Goal: Information Seeking & Learning: Check status

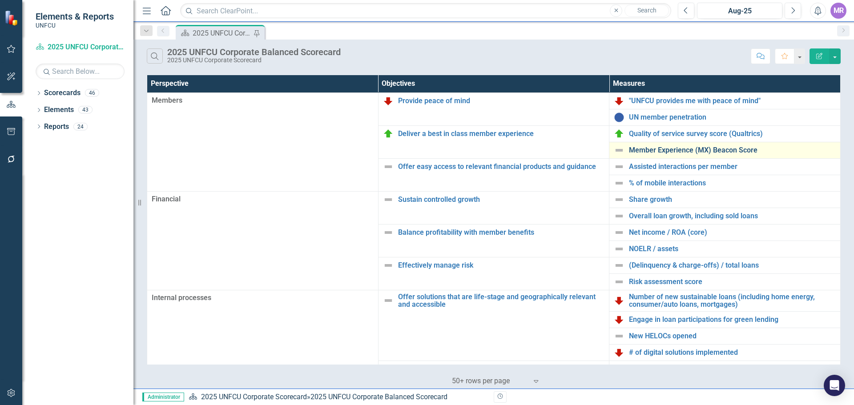
click at [682, 150] on link "Member Experience (MX) Beacon Score" at bounding box center [732, 150] width 207 height 8
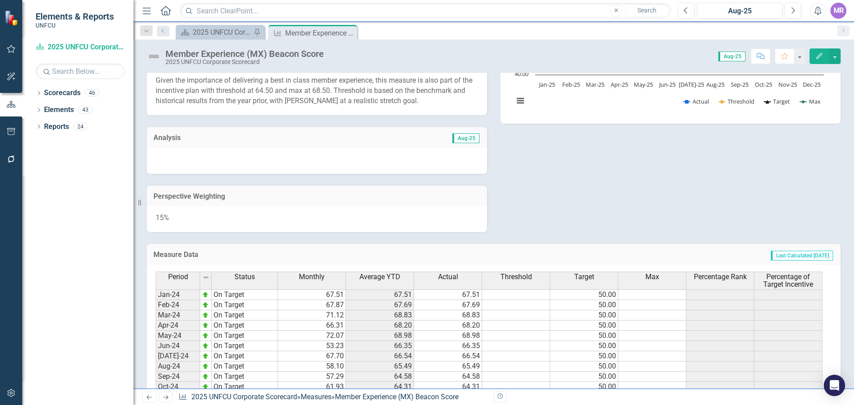
scroll to position [490, 0]
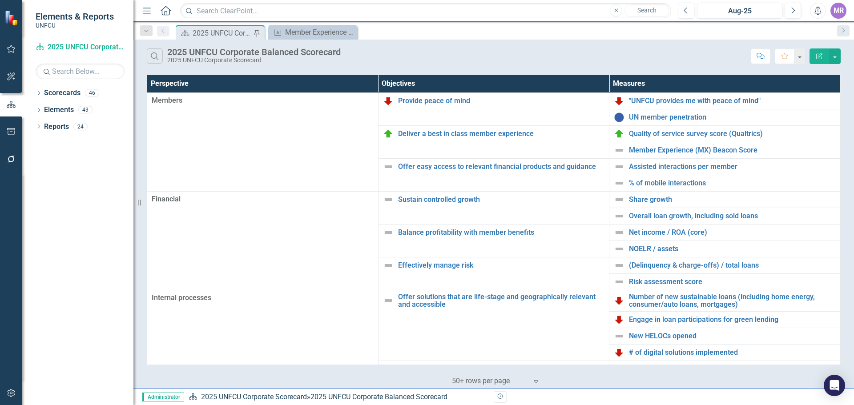
scroll to position [178, 0]
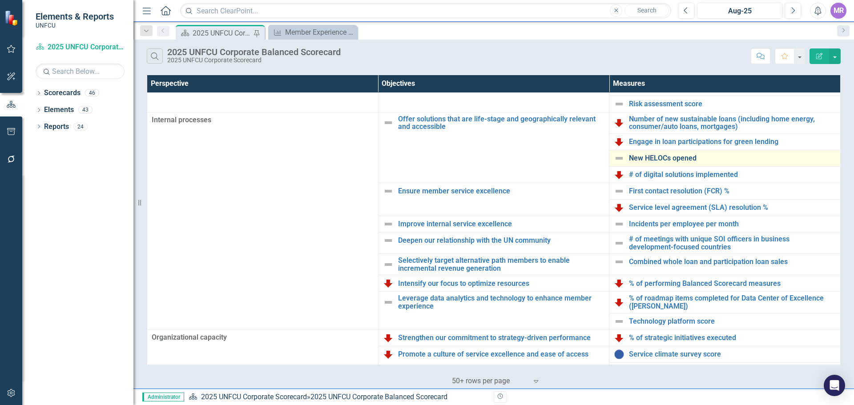
click at [663, 156] on link "New HELOCs opened" at bounding box center [732, 158] width 207 height 8
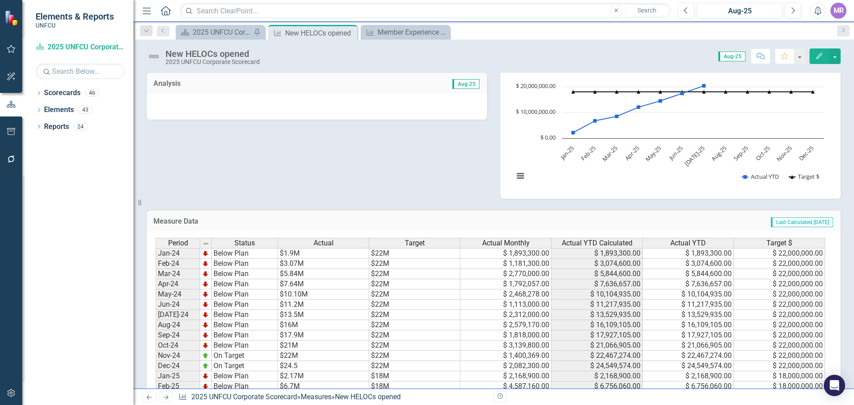
scroll to position [306, 0]
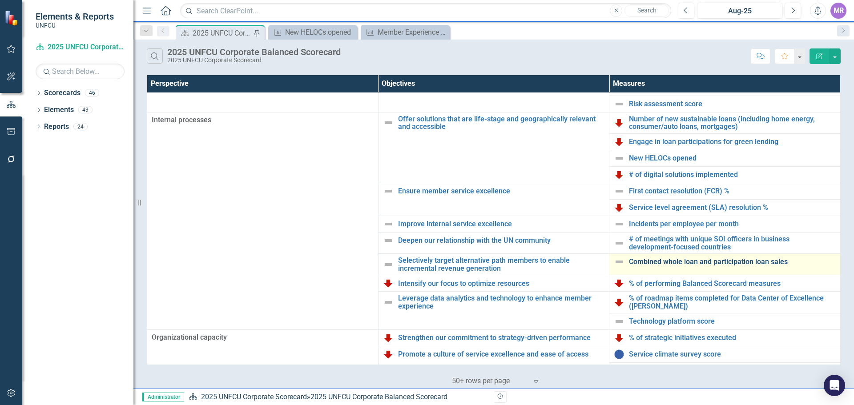
scroll to position [193, 0]
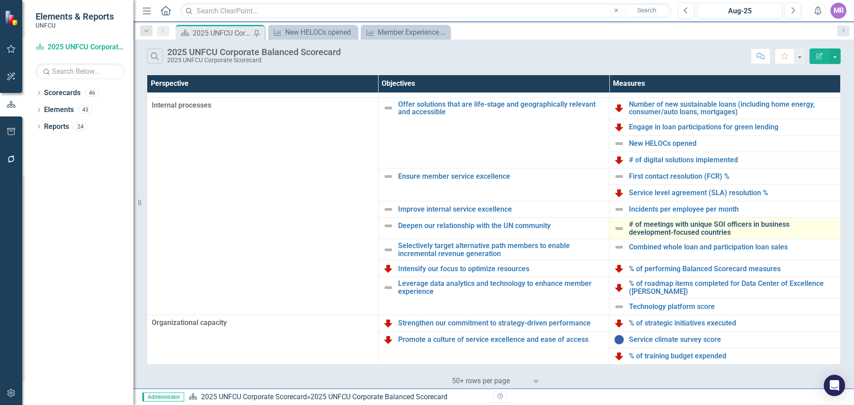
click at [635, 221] on link "# of meetings with unique SOI officers in business development-focused countries" at bounding box center [732, 229] width 207 height 16
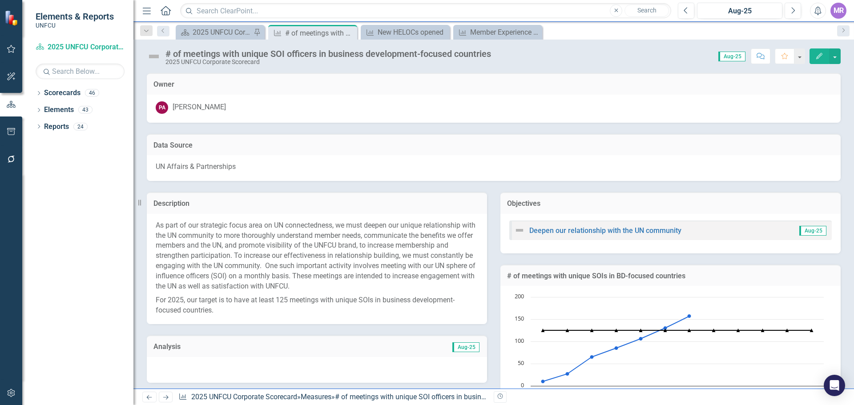
scroll to position [364, 0]
